Goal: Information Seeking & Learning: Learn about a topic

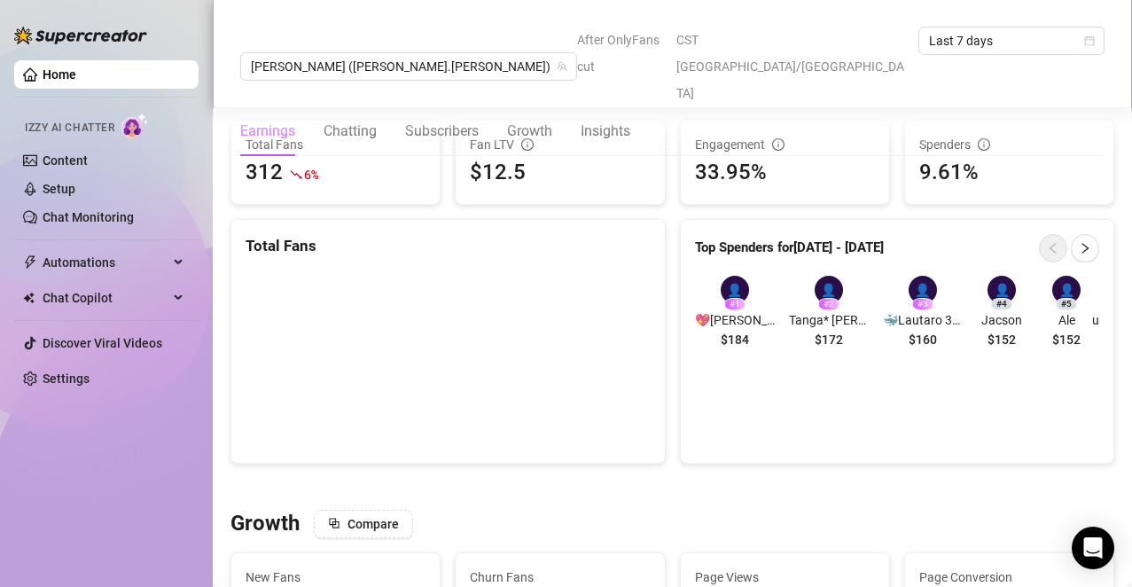
scroll to position [1058, 0]
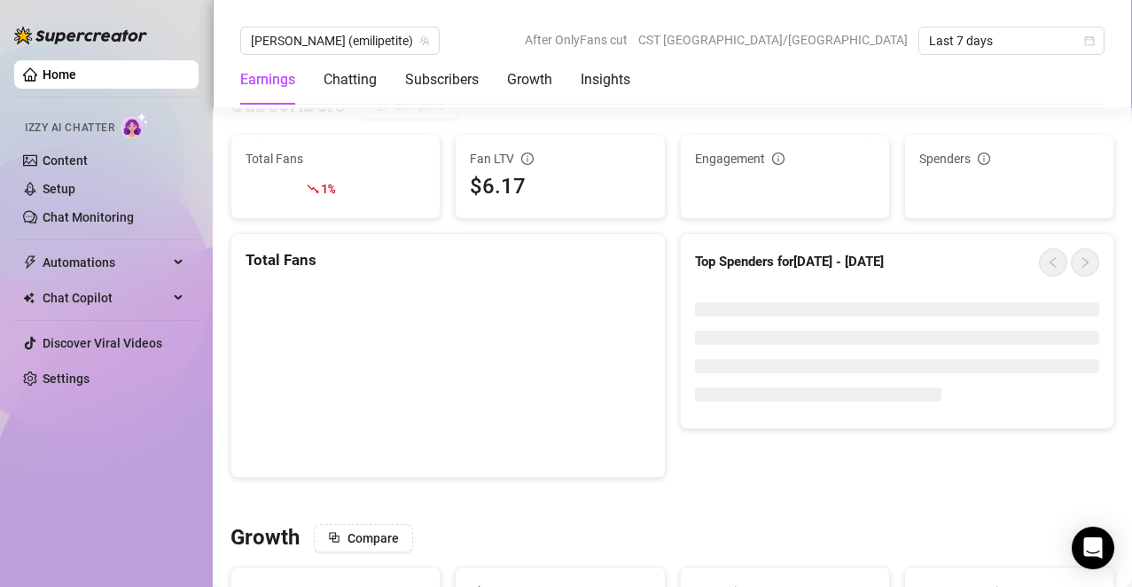
scroll to position [1058, 0]
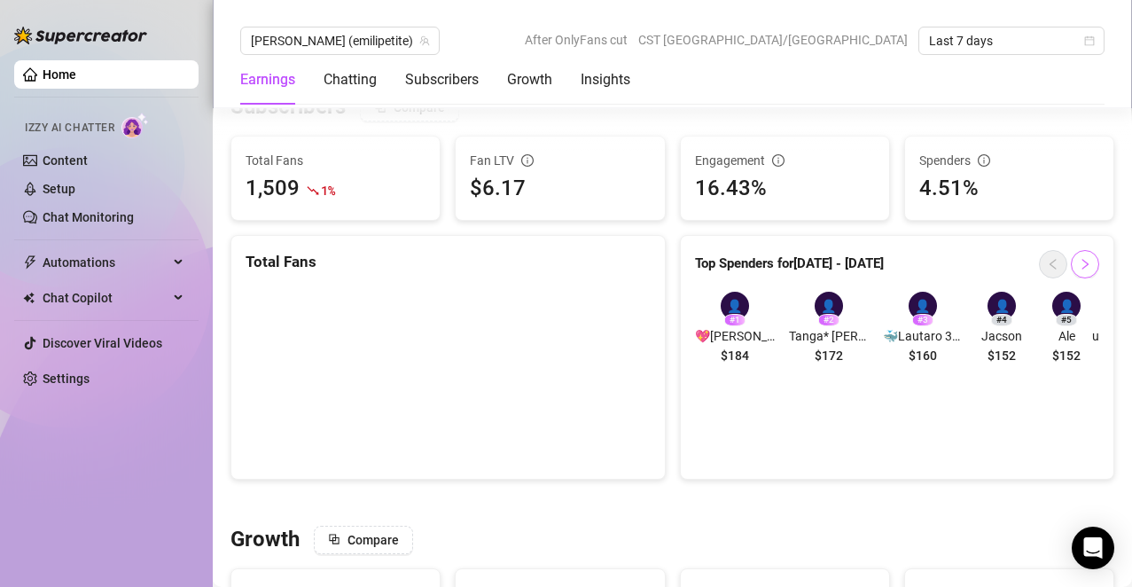
click at [1079, 270] on icon "right" at bounding box center [1085, 264] width 12 height 12
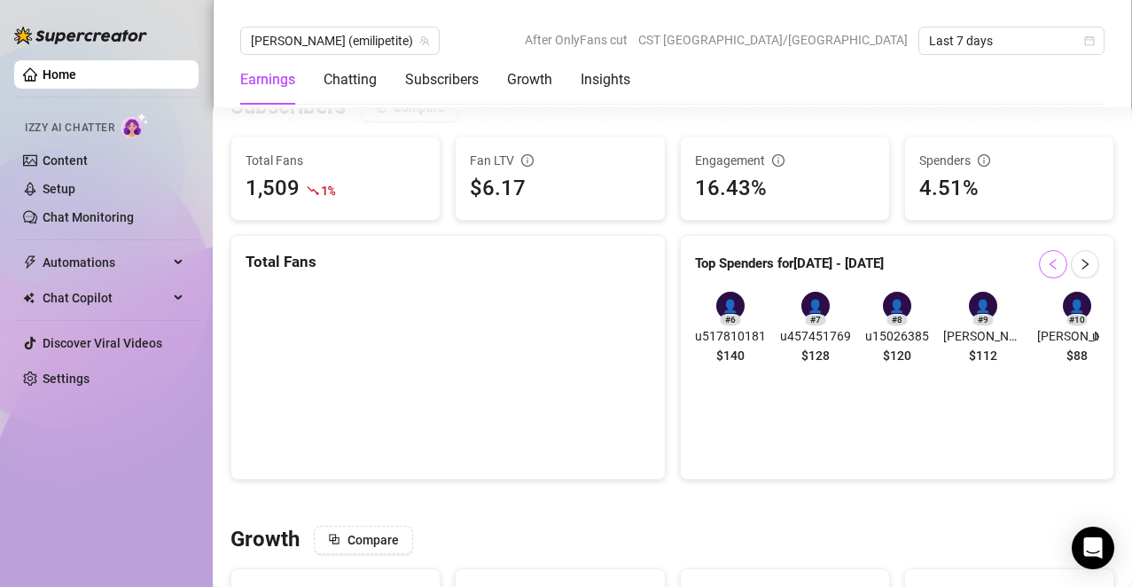
click at [1050, 265] on icon "left" at bounding box center [1053, 264] width 6 height 11
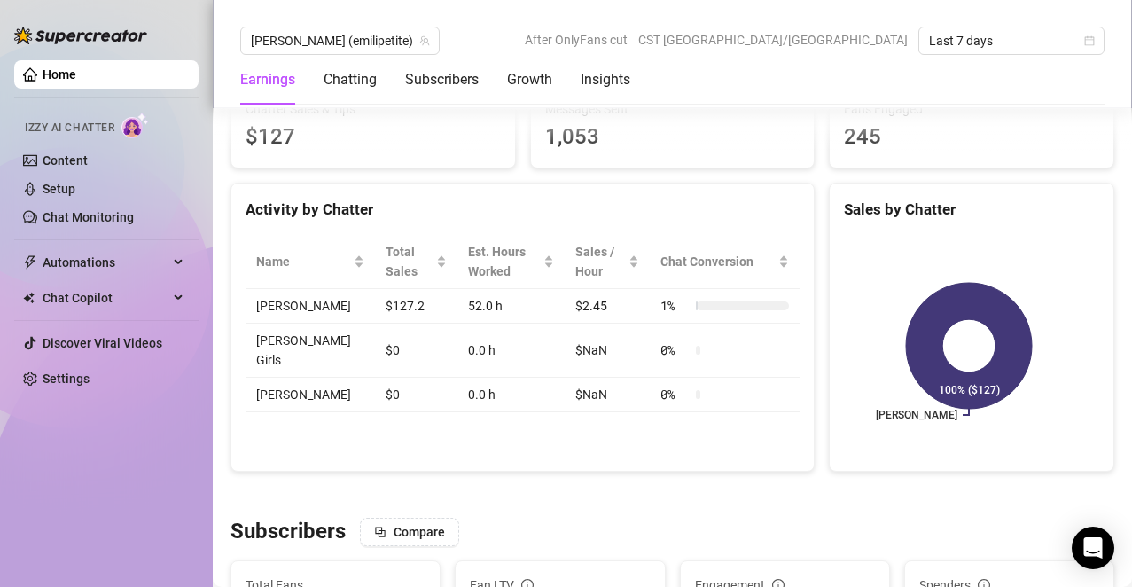
scroll to position [632, 0]
click at [351, 74] on div "Chatting" at bounding box center [350, 79] width 53 height 21
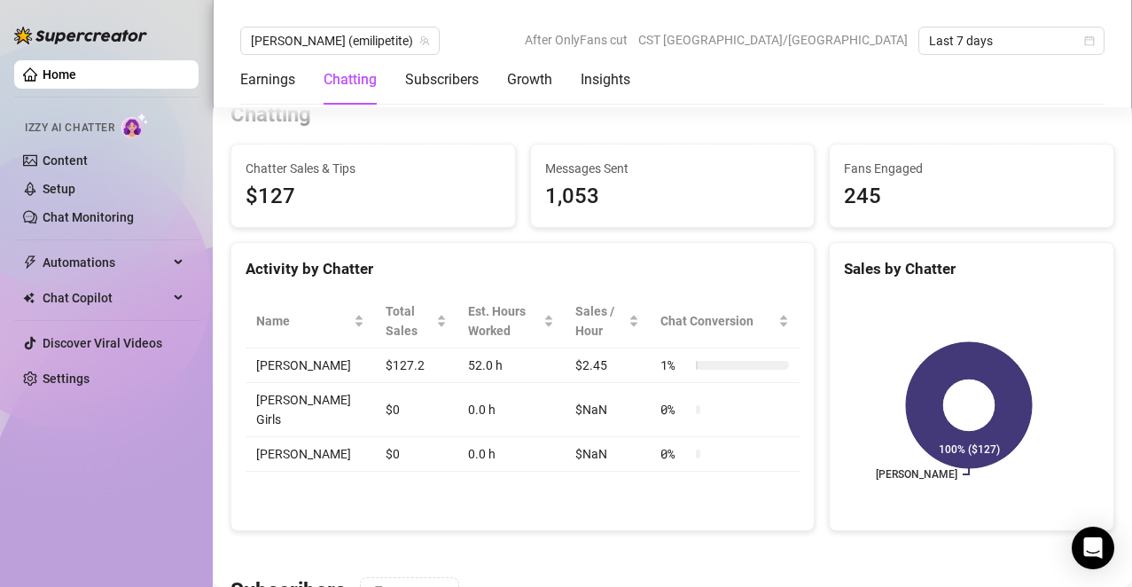
scroll to position [611, 0]
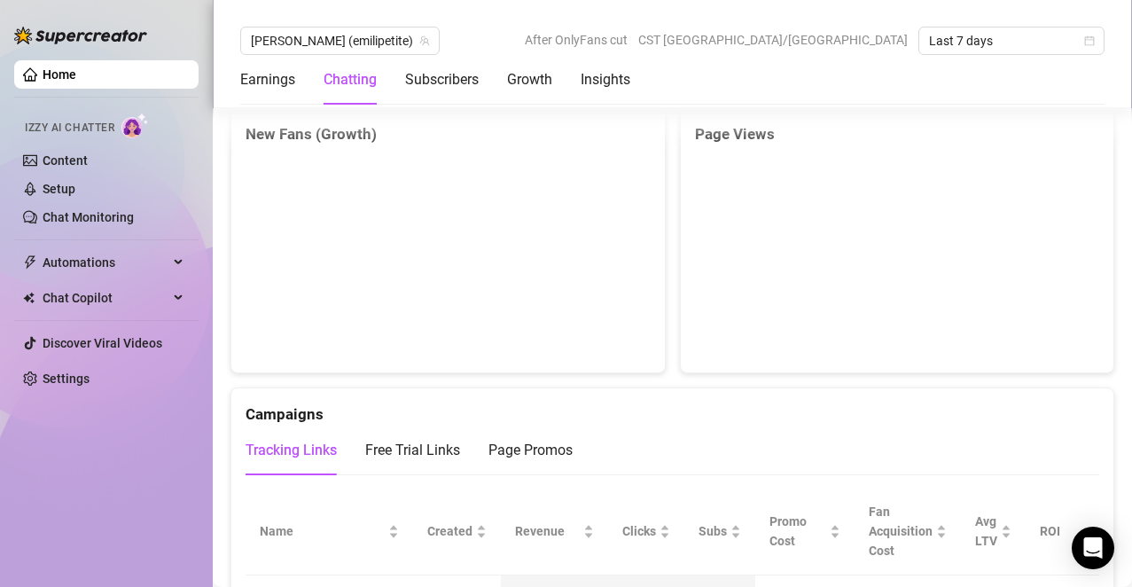
scroll to position [1646, 0]
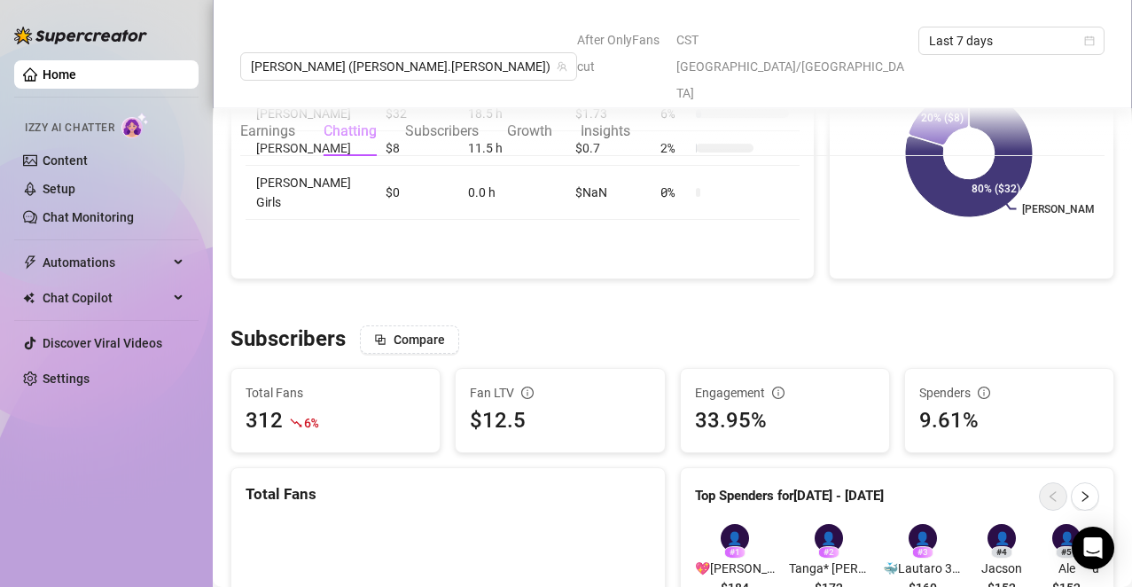
scroll to position [770, 0]
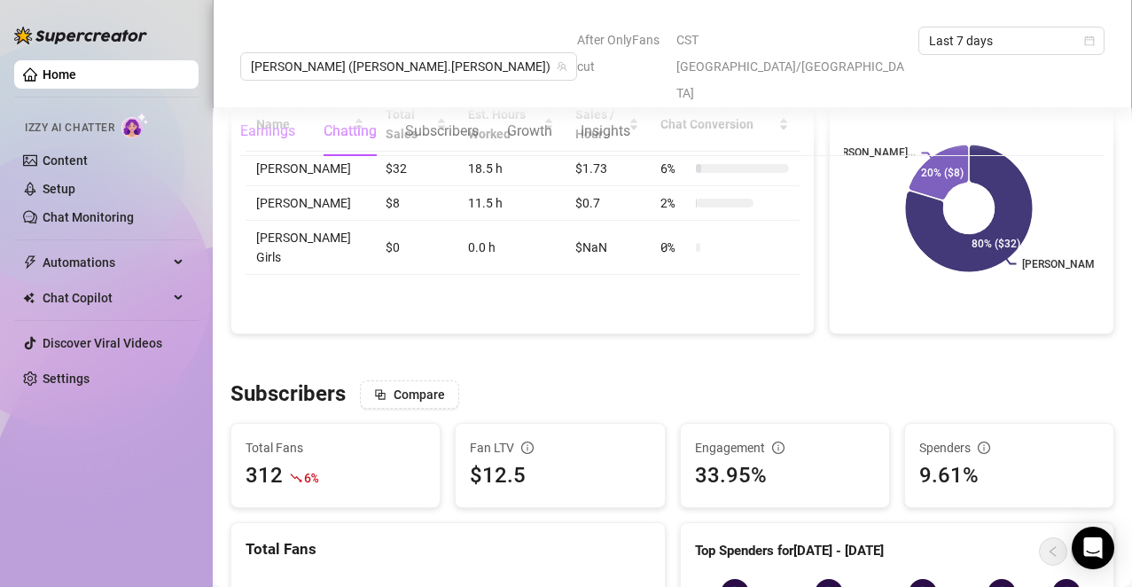
click at [282, 121] on div "Earnings" at bounding box center [267, 131] width 55 height 21
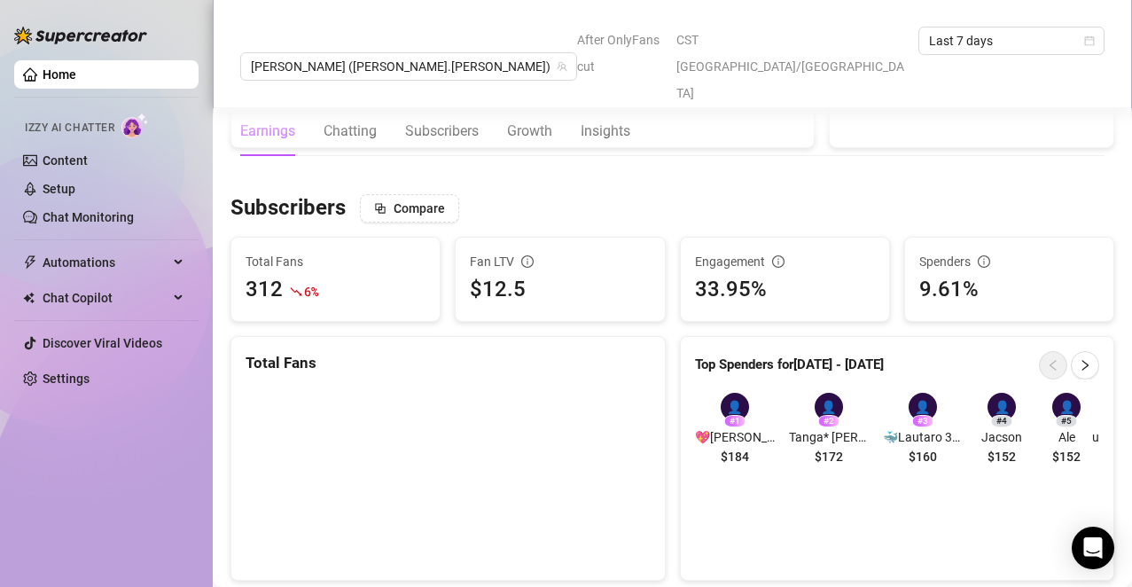
scroll to position [966, 0]
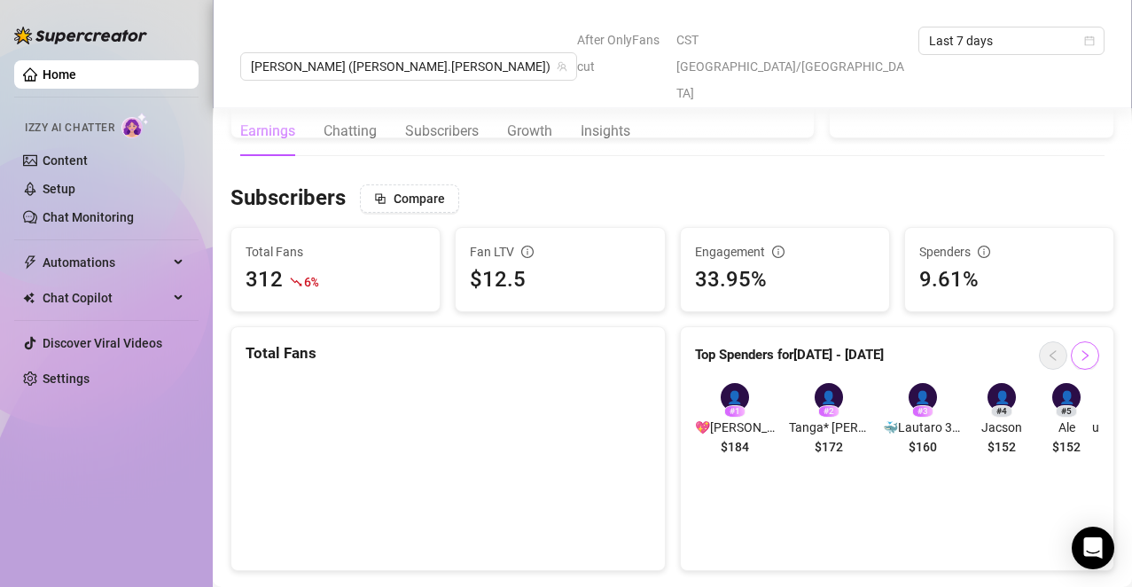
click at [1071, 365] on button "button" at bounding box center [1085, 355] width 28 height 28
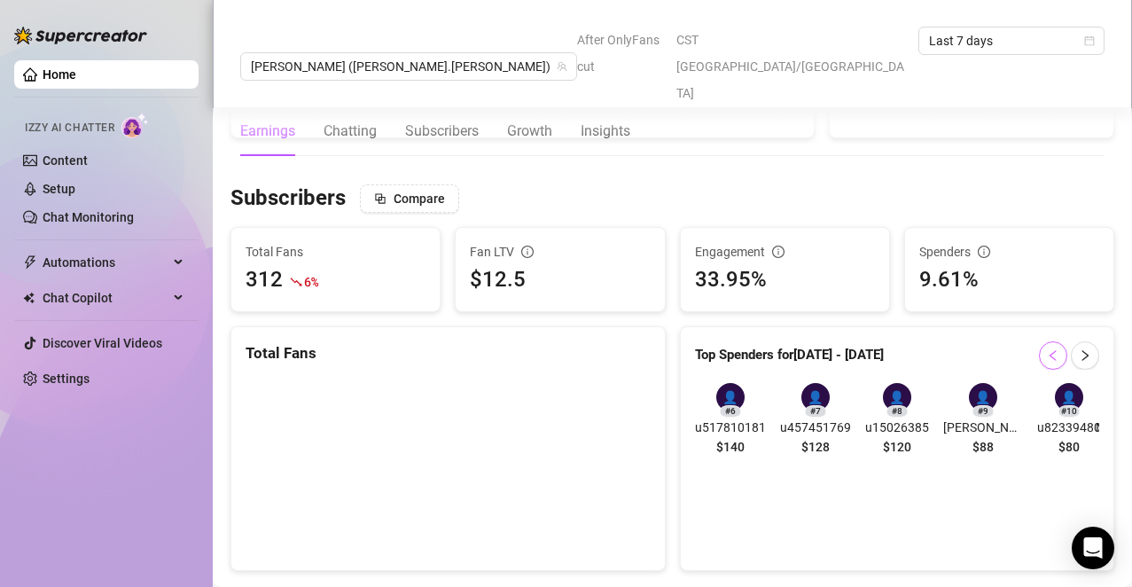
click at [1039, 362] on button "button" at bounding box center [1053, 355] width 28 height 28
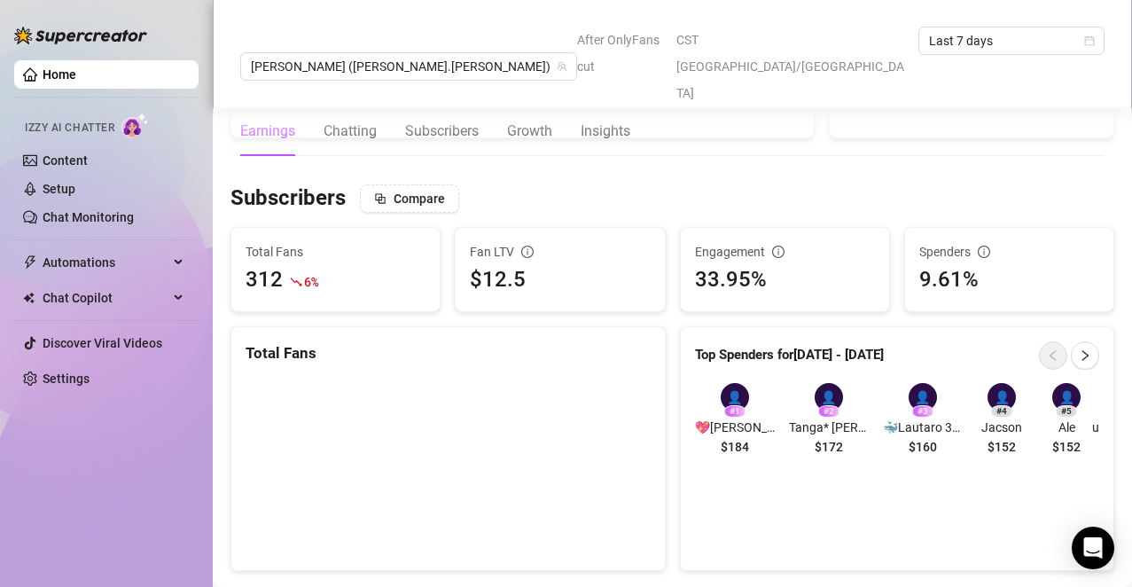
click at [814, 491] on div "Top Spenders for [DATE] - [DATE] 👤 # 1 💖[PERSON_NAME] CDMX $184 👤 # 2 Tanga* [P…" at bounding box center [897, 448] width 435 height 245
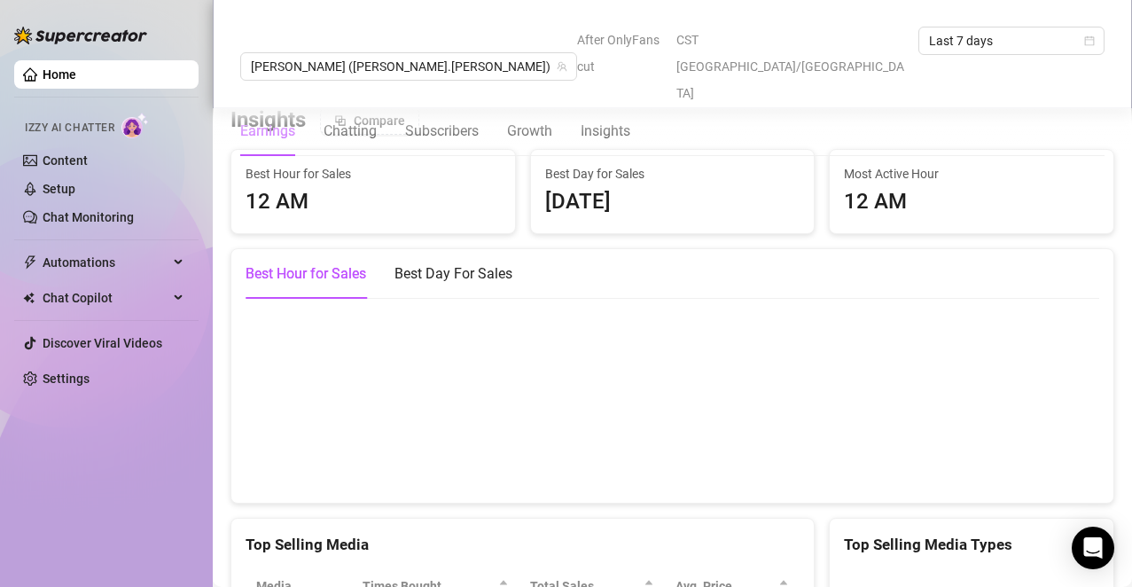
scroll to position [2456, 0]
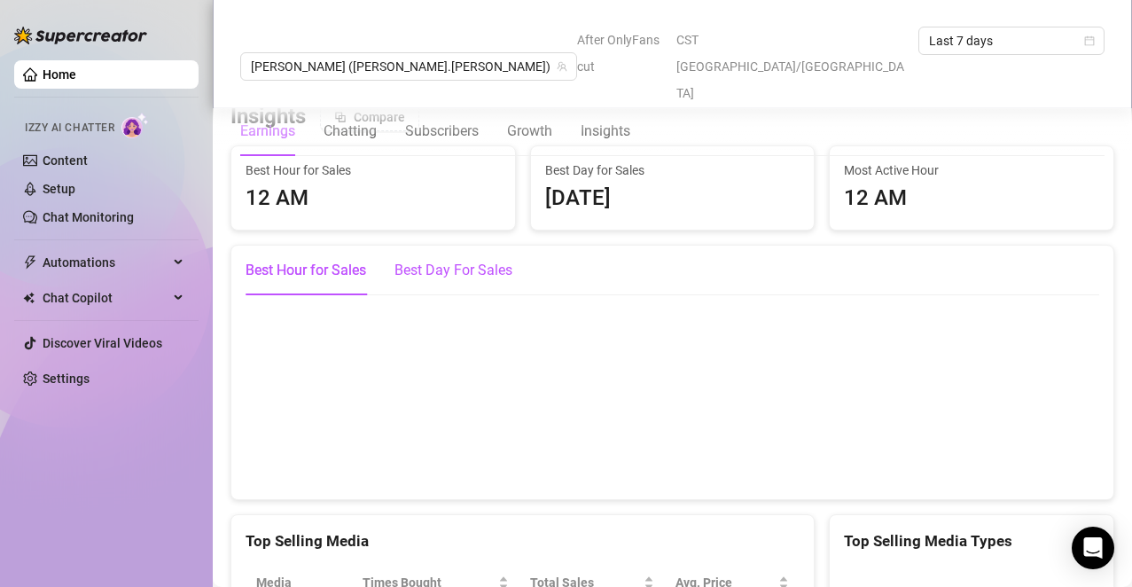
click at [443, 277] on div "Best Day For Sales" at bounding box center [454, 270] width 118 height 21
click at [454, 281] on div "Best Day For Sales" at bounding box center [454, 270] width 118 height 21
